Goal: Transaction & Acquisition: Download file/media

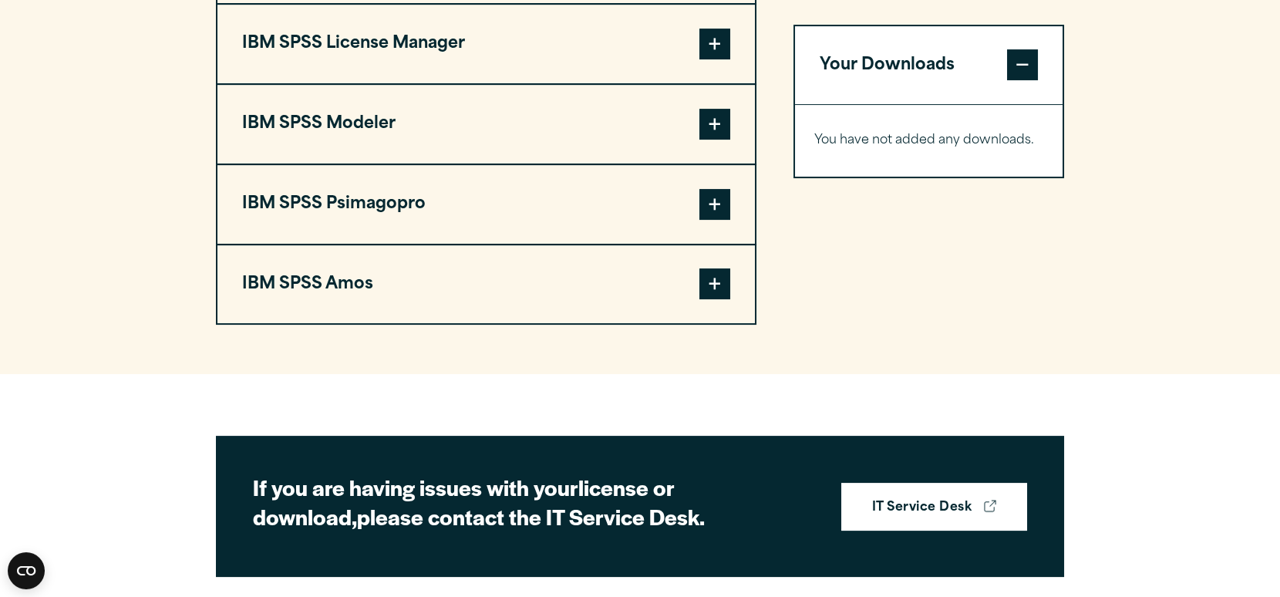
scroll to position [1388, 0]
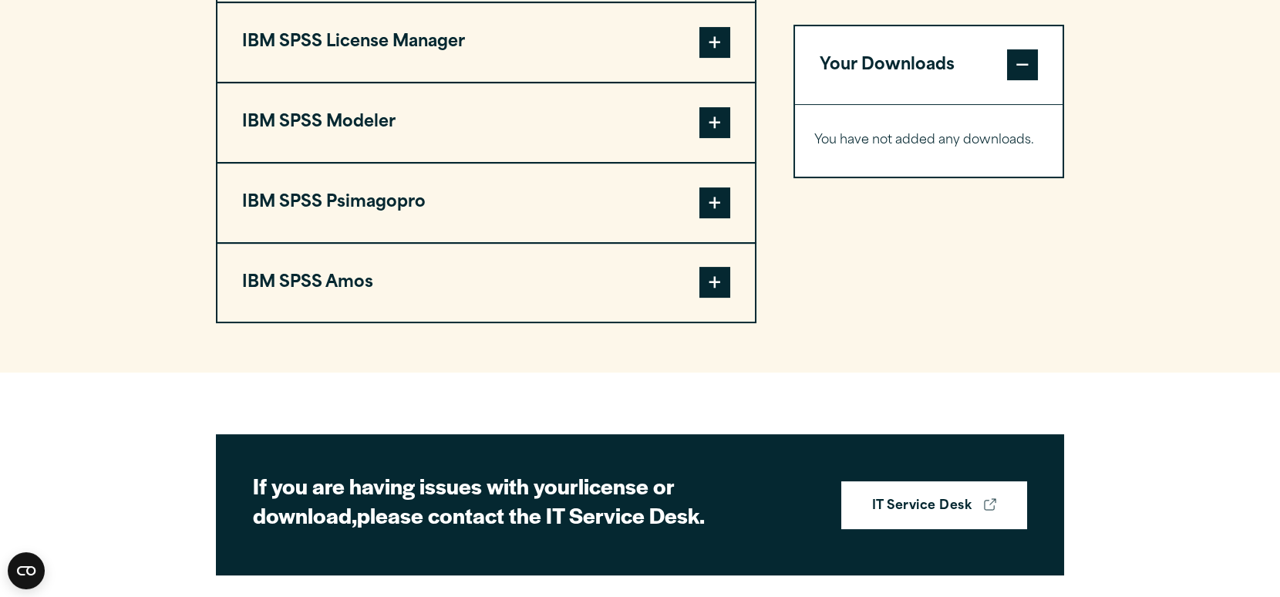
click at [713, 298] on span at bounding box center [714, 282] width 31 height 31
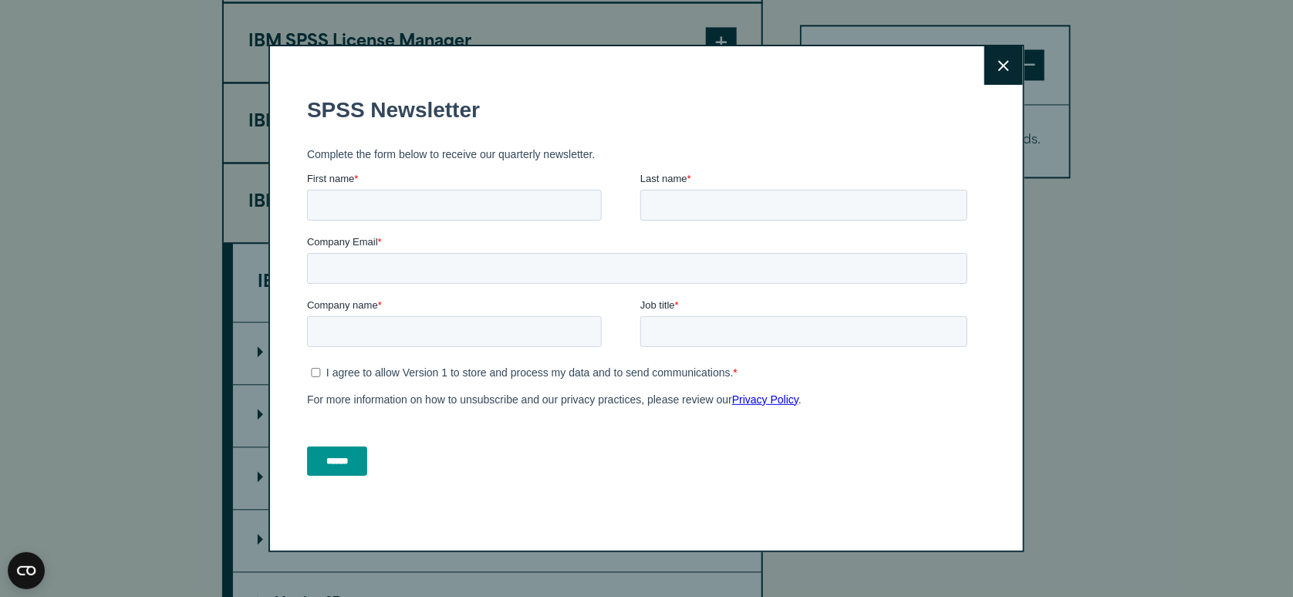
click at [1019, 66] on button "Close" at bounding box center [1003, 65] width 39 height 39
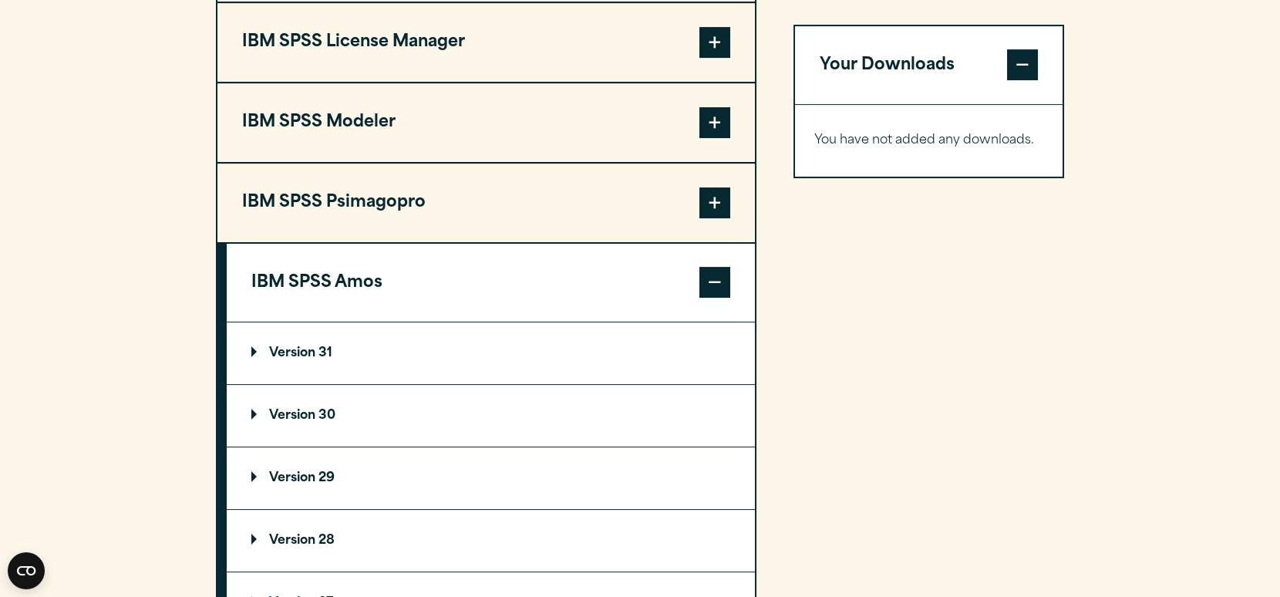
click at [255, 359] on p "Version 31" at bounding box center [291, 353] width 81 height 12
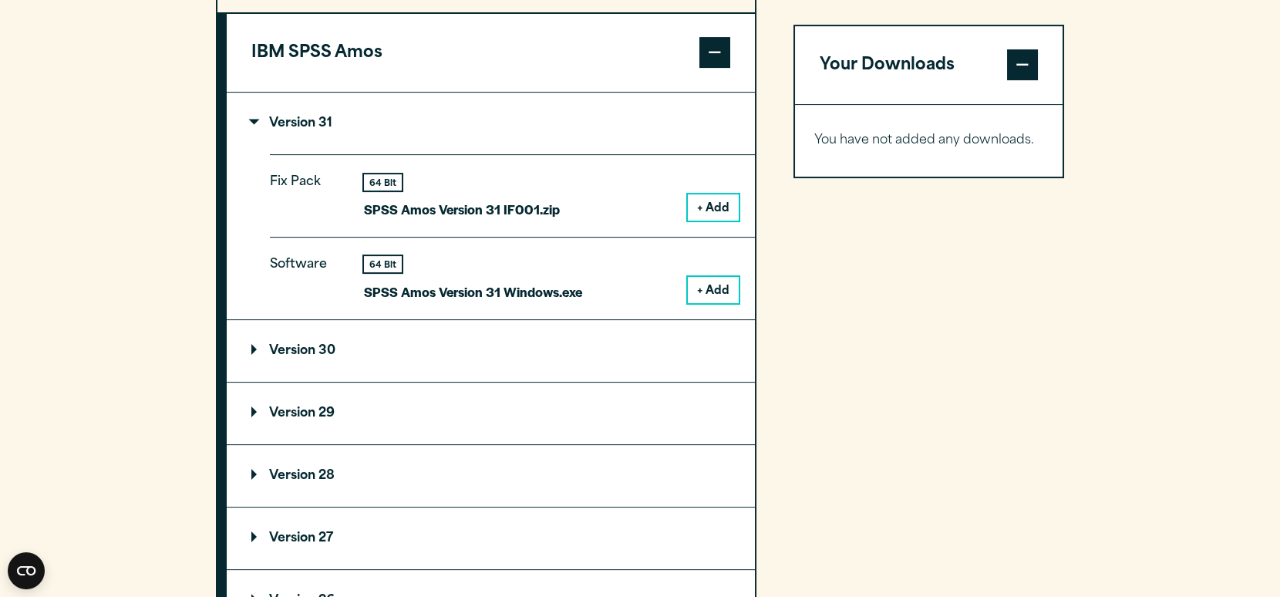
scroll to position [1619, 0]
click at [711, 302] on button "+ Add" at bounding box center [713, 289] width 51 height 26
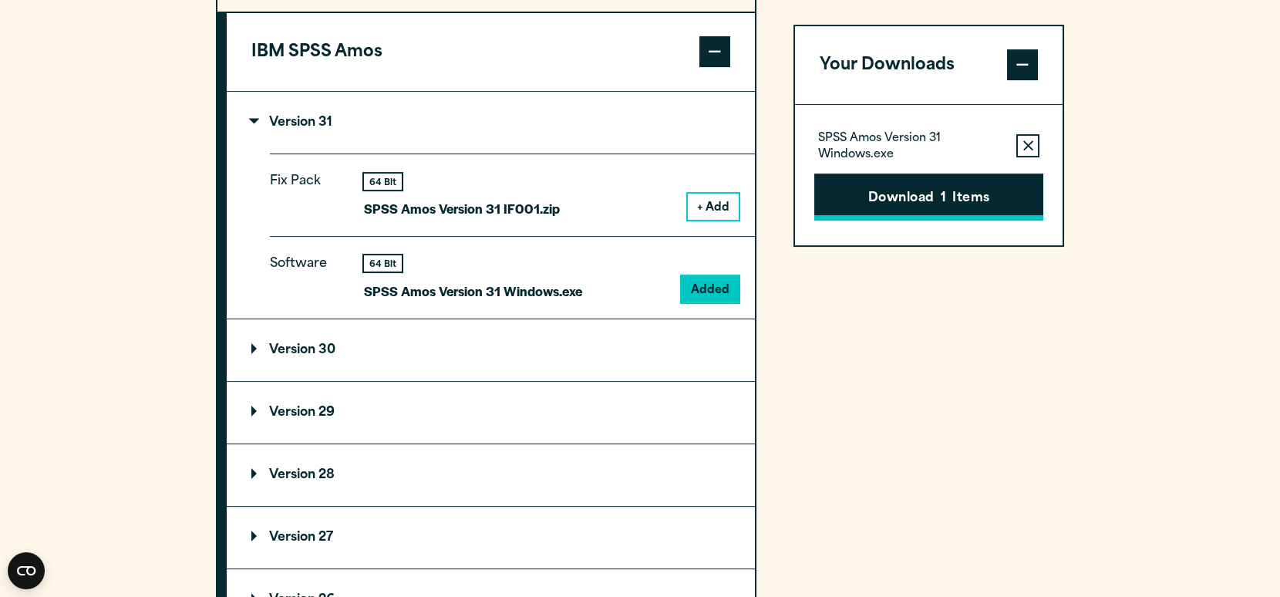
click at [925, 197] on button "Download 1 Items" at bounding box center [928, 198] width 229 height 48
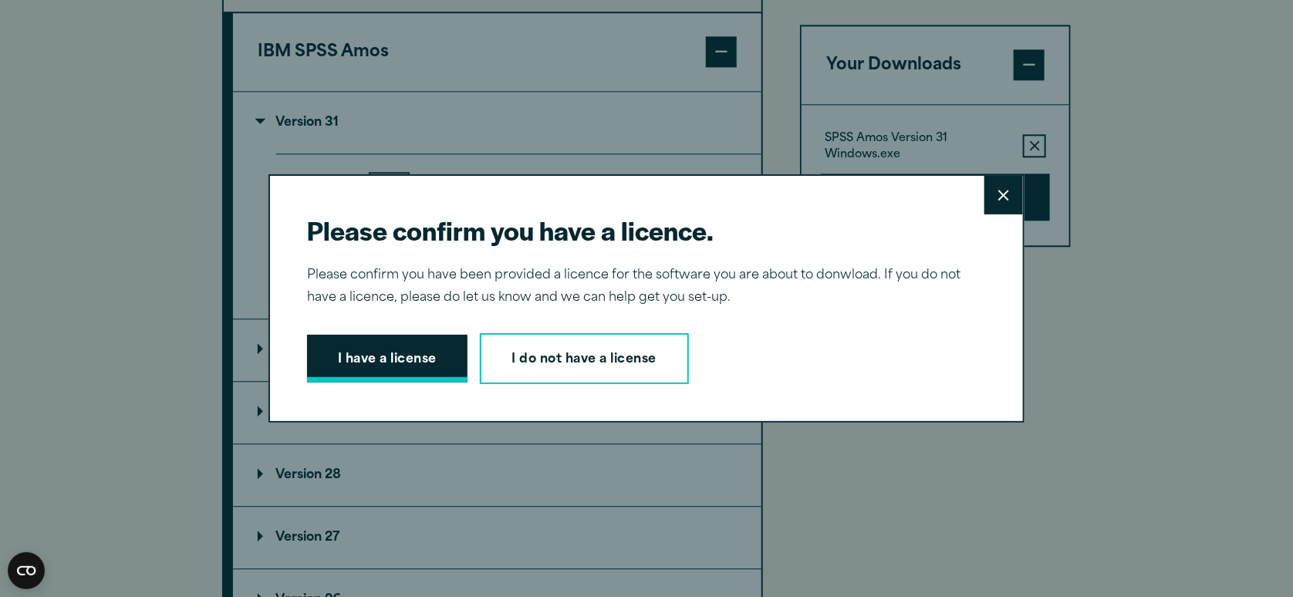
click at [356, 362] on button "I have a license" at bounding box center [387, 359] width 160 height 48
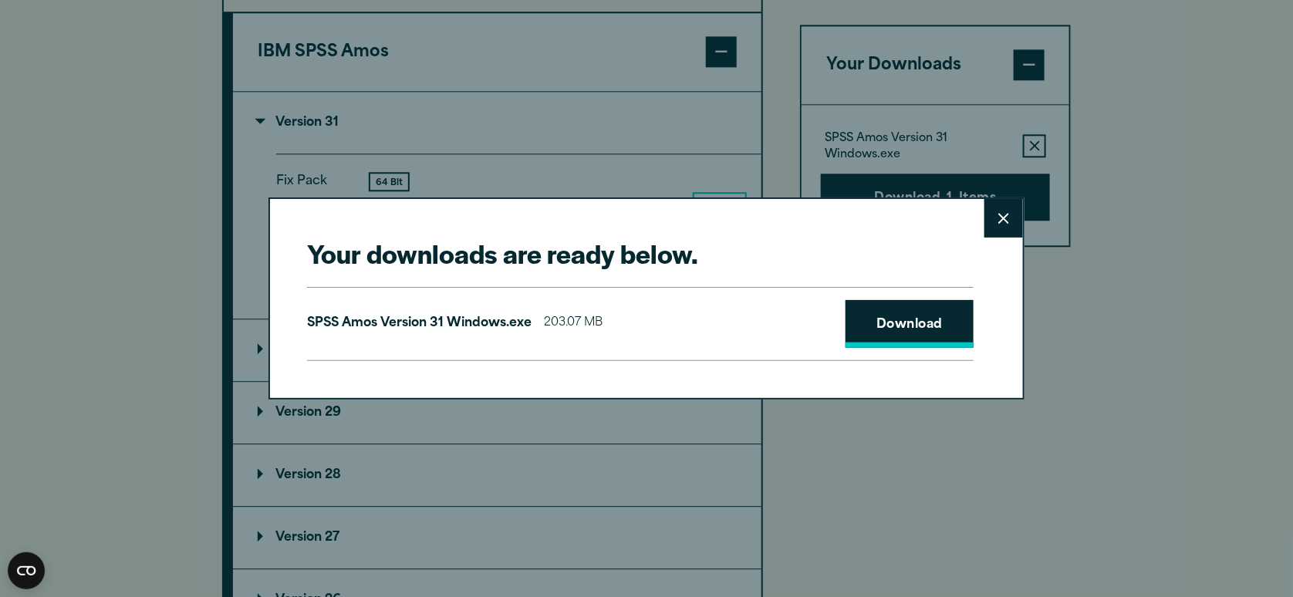
click at [935, 332] on link "Download" at bounding box center [909, 324] width 128 height 48
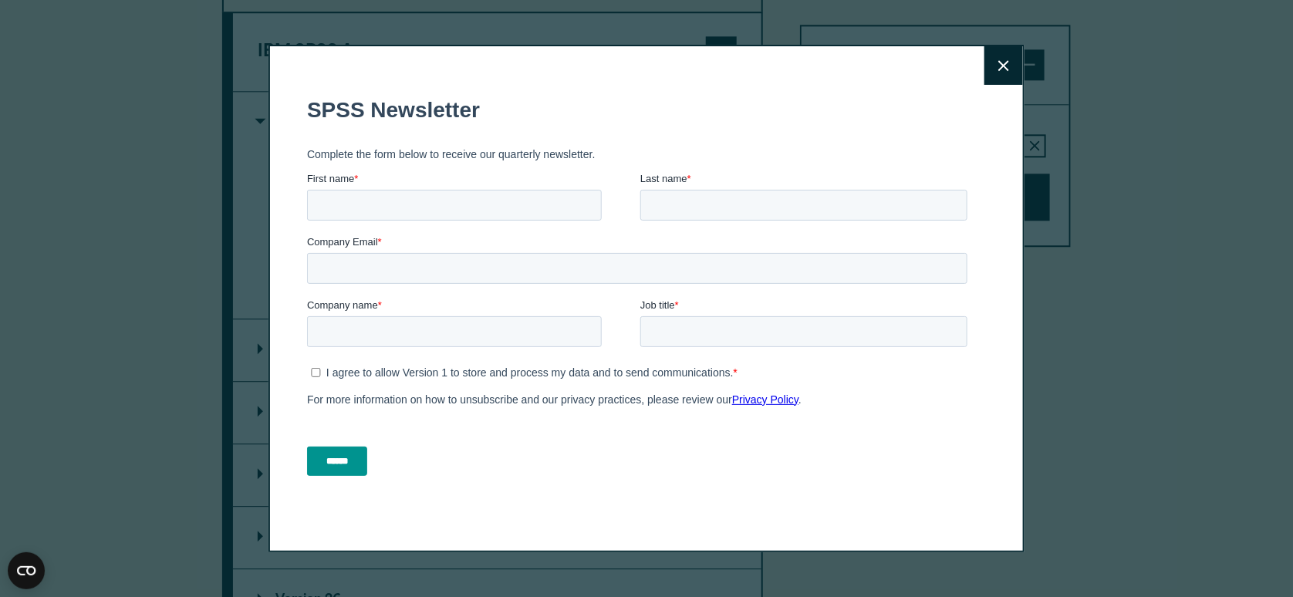
click at [422, 180] on label "First name *" at bounding box center [472, 177] width 333 height 15
click at [422, 189] on input "First name *" at bounding box center [453, 204] width 295 height 31
click at [445, 214] on input "First name *" at bounding box center [453, 204] width 295 height 31
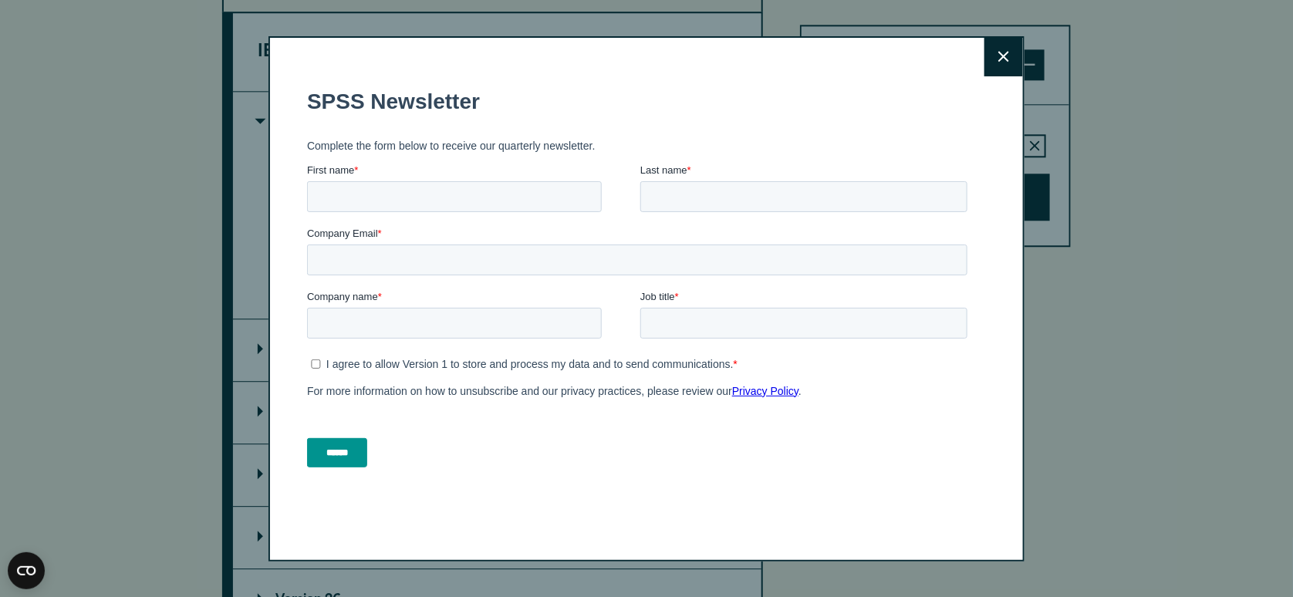
click at [994, 69] on button "Close" at bounding box center [1003, 57] width 39 height 39
